Goal: Task Accomplishment & Management: Use online tool/utility

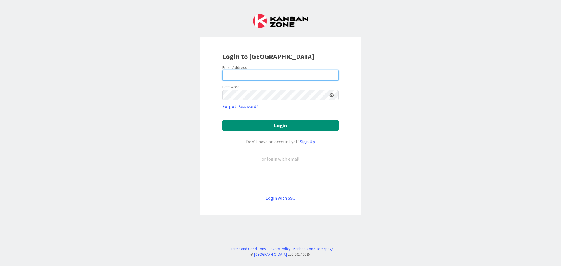
click at [245, 75] on input "email" at bounding box center [280, 75] width 116 height 11
type input "[EMAIL_ADDRESS][DOMAIN_NAME]"
click at [222, 120] on button "Login" at bounding box center [280, 125] width 116 height 11
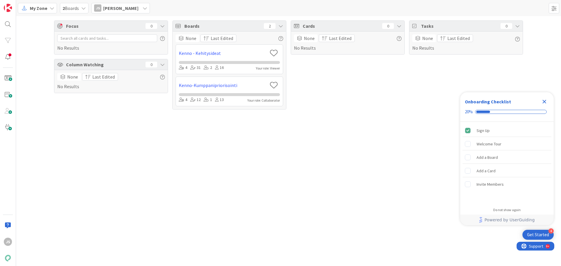
click at [50, 6] on icon at bounding box center [52, 8] width 5 height 5
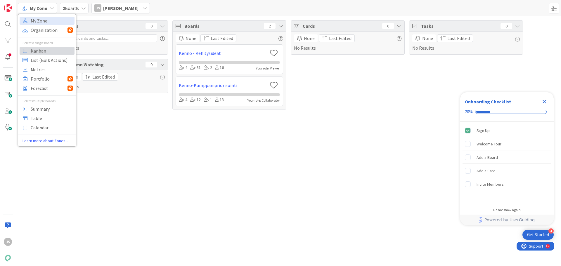
click at [39, 53] on span "Kanban" at bounding box center [52, 50] width 42 height 9
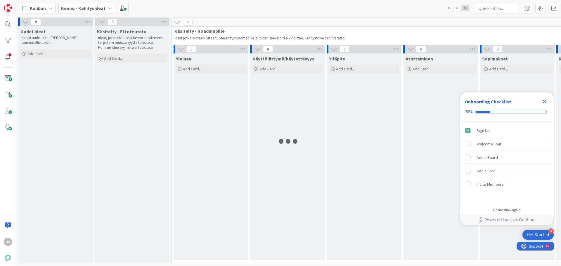
click at [545, 102] on icon "Close Checklist" at bounding box center [545, 102] width 4 height 4
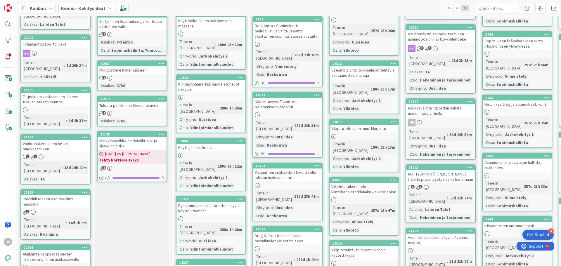
scroll to position [205, 0]
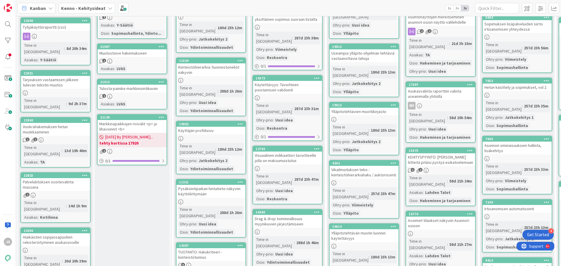
click at [51, 76] on div "Tarjouksen vastaamisen jälkeen tulevan tekstin muutos" at bounding box center [55, 82] width 69 height 13
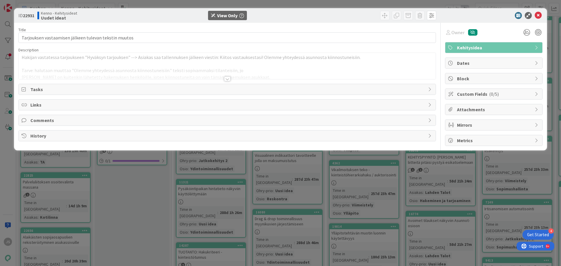
click at [226, 79] on div at bounding box center [227, 79] width 6 height 5
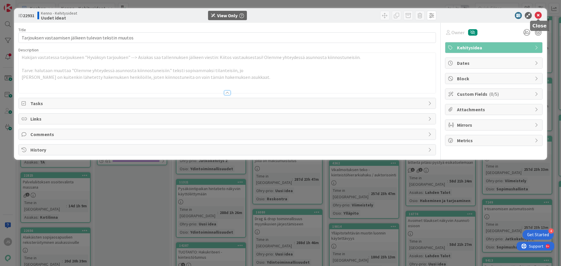
click at [538, 13] on icon at bounding box center [538, 15] width 7 height 7
